Goal: Transaction & Acquisition: Purchase product/service

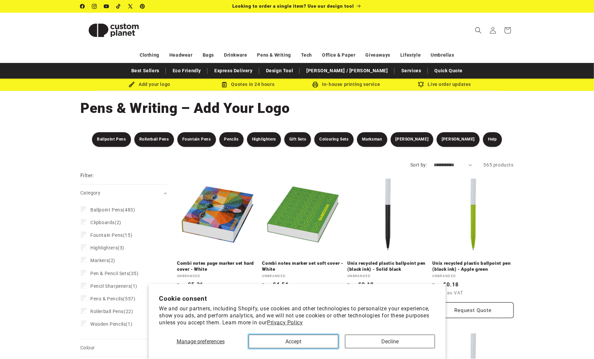
click at [317, 338] on button "Accept" at bounding box center [294, 342] width 90 height 14
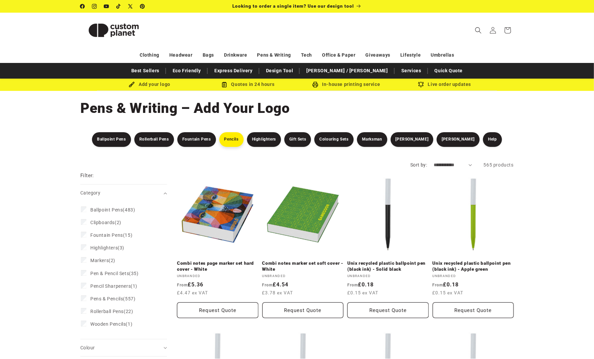
click at [243, 143] on link "Pencils" at bounding box center [231, 139] width 24 height 15
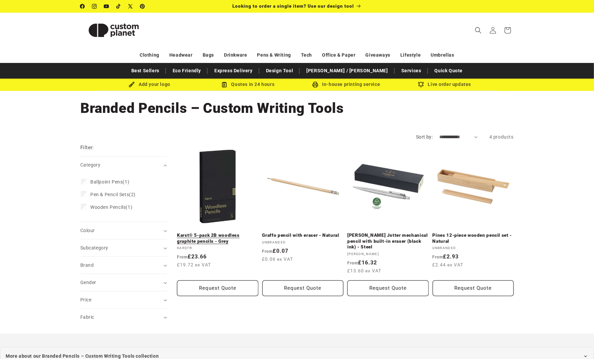
click at [231, 233] on link "Karst® 5-pack 2B woodless graphite pencils - Grey" at bounding box center [217, 239] width 81 height 12
click at [297, 70] on link "Design Tool" at bounding box center [280, 71] width 34 height 12
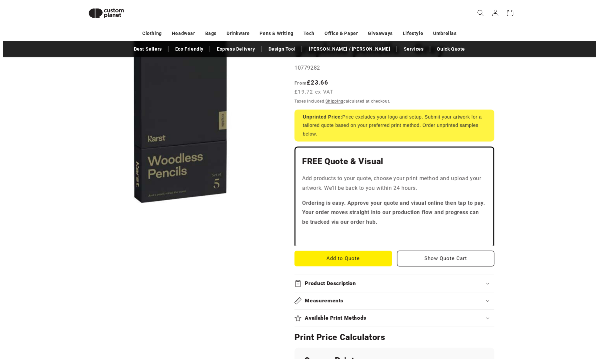
scroll to position [91, 0]
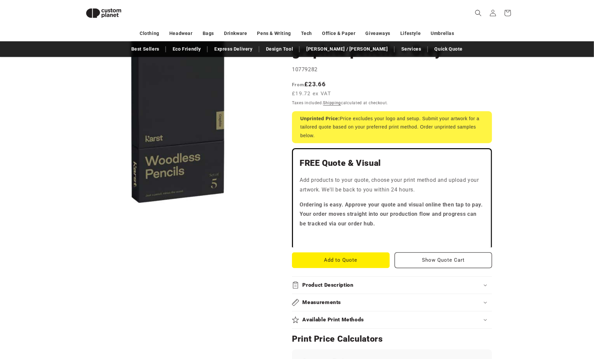
click at [80, 205] on button "Open media 1 in modal" at bounding box center [80, 205] width 0 height 0
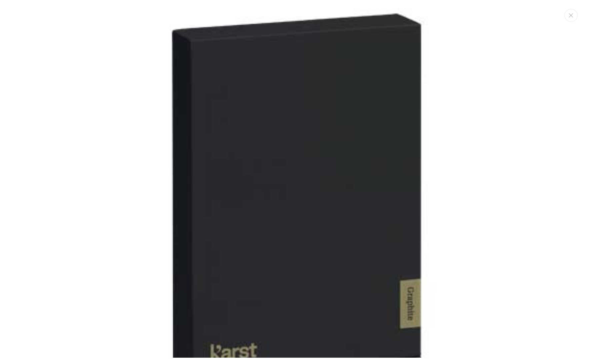
scroll to position [7, 0]
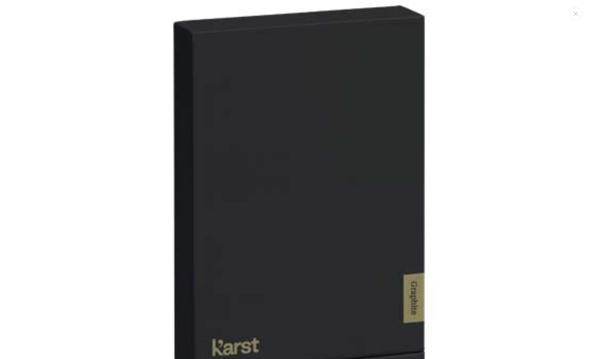
click at [297, 206] on img "Media gallery" at bounding box center [300, 263] width 526 height 526
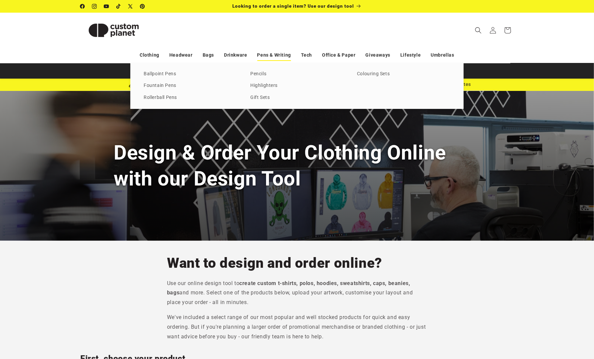
click at [281, 54] on link "Pens & Writing" at bounding box center [274, 55] width 34 height 12
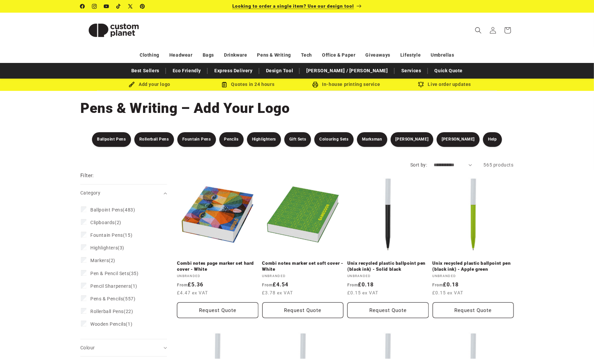
click at [326, 11] on p "Looking to order a single item? Use our design tool" at bounding box center [296, 6] width 129 height 13
click at [386, 261] on link "Unix recycled plastic ballpoint pen (black ink) - Solid black" at bounding box center [387, 267] width 81 height 12
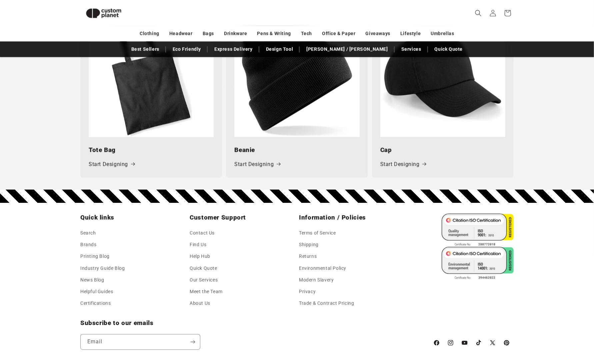
scroll to position [933, 0]
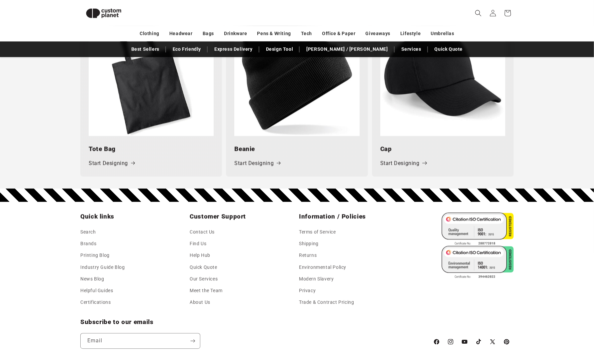
click at [404, 165] on link "Start Designing" at bounding box center [403, 164] width 46 height 10
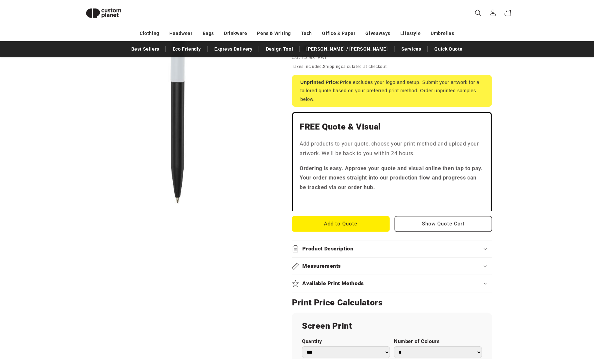
scroll to position [125, 0]
